Goal: Information Seeking & Learning: Find specific fact

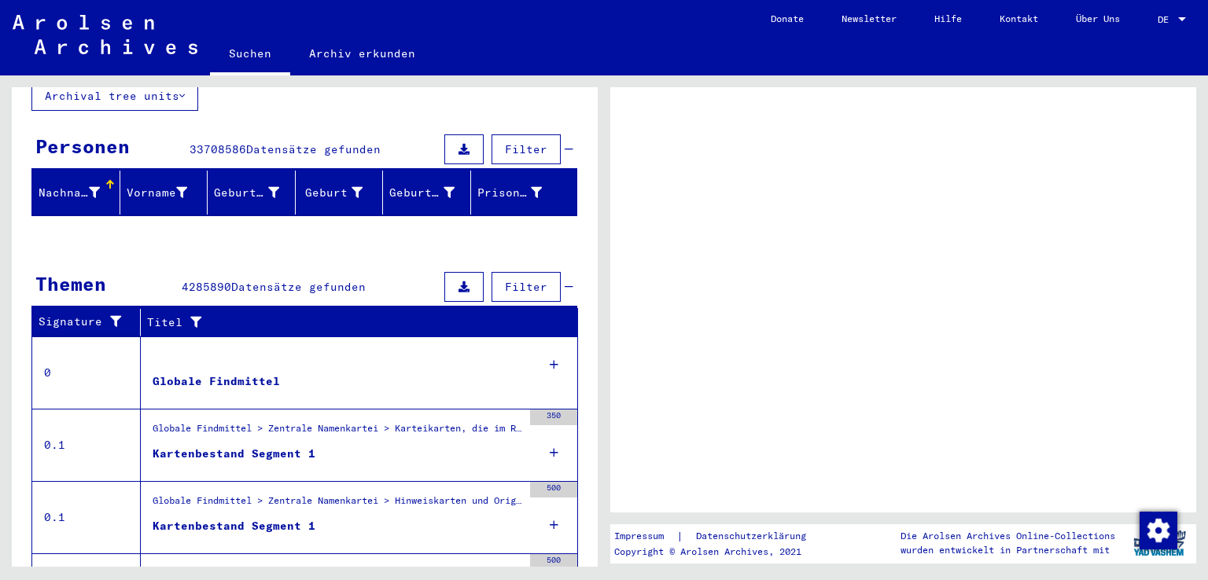
scroll to position [236, 0]
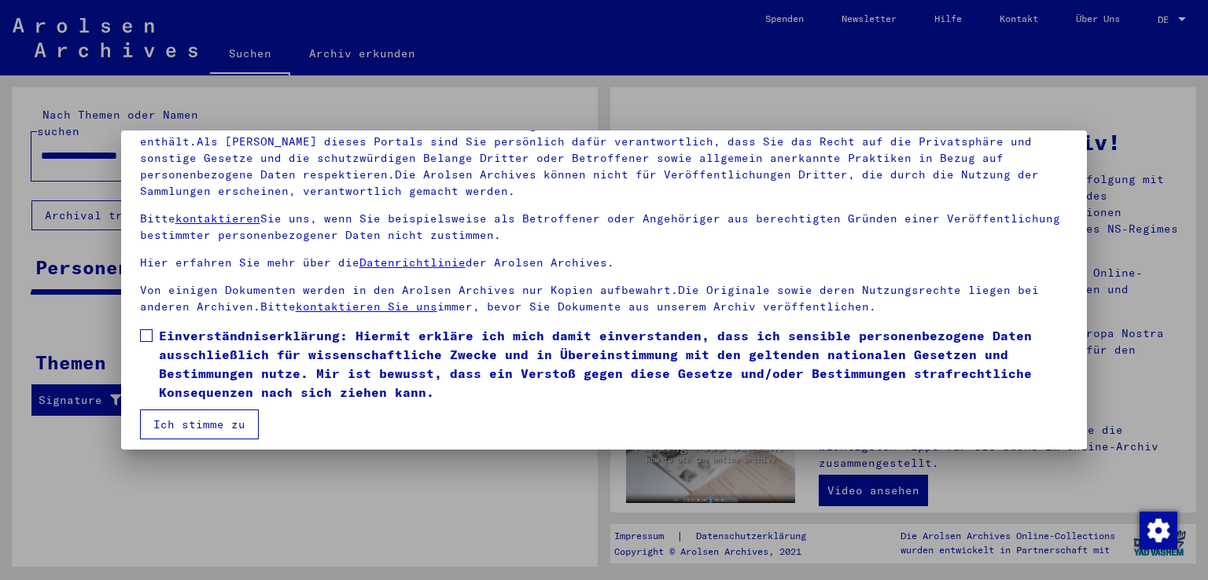
scroll to position [136, 0]
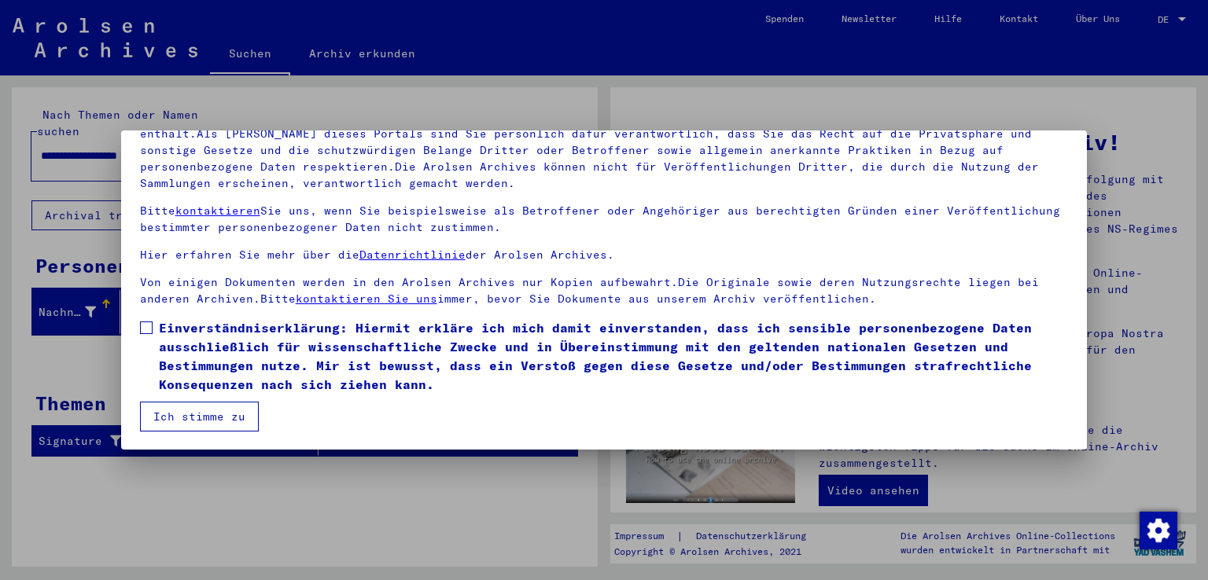
click at [145, 332] on span at bounding box center [146, 328] width 13 height 13
click at [226, 403] on button "Ich stimme zu" at bounding box center [199, 417] width 119 height 30
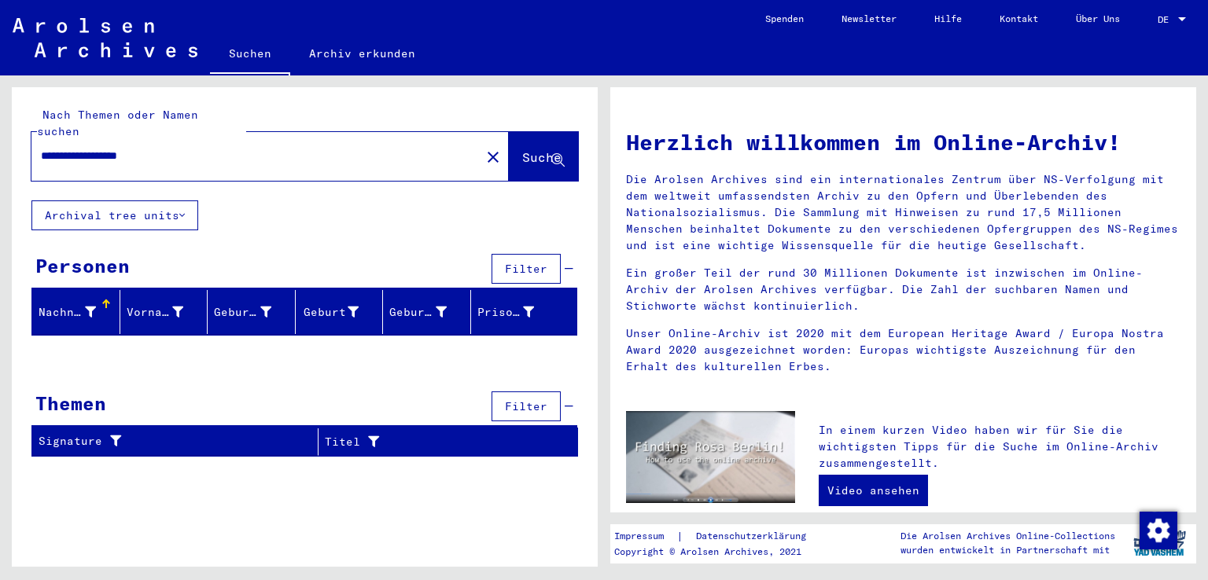
click at [1170, 21] on span "DE" at bounding box center [1165, 19] width 17 height 11
click at [1146, 29] on span "English" at bounding box center [1142, 28] width 39 height 12
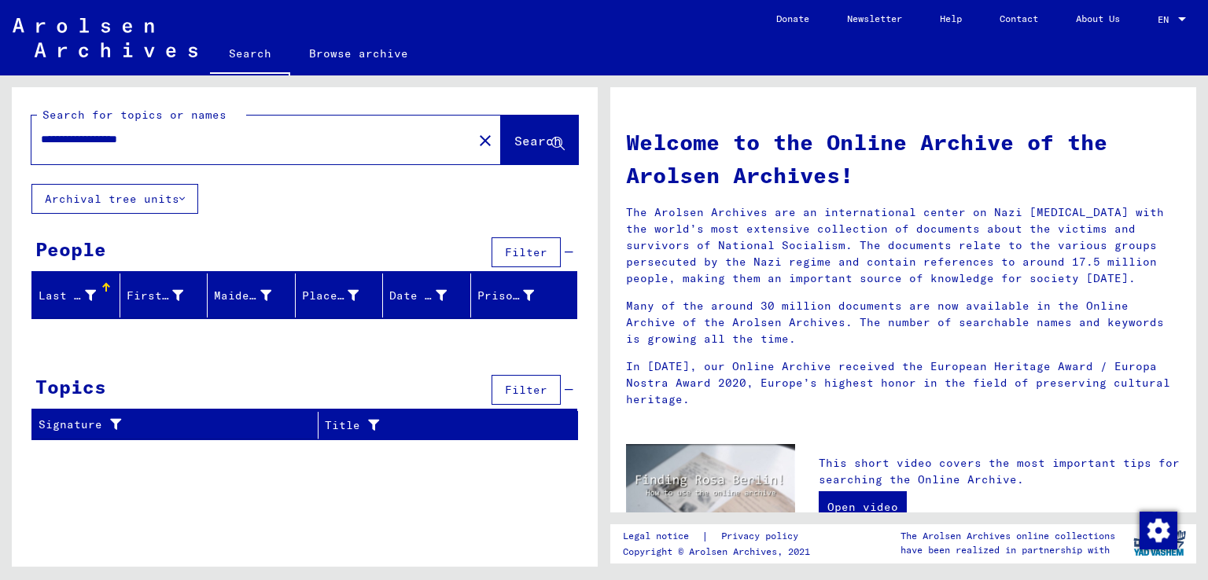
click at [528, 134] on span "Search" at bounding box center [537, 141] width 47 height 16
click at [516, 142] on span "Search" at bounding box center [537, 141] width 47 height 16
